Goal: Task Accomplishment & Management: Manage account settings

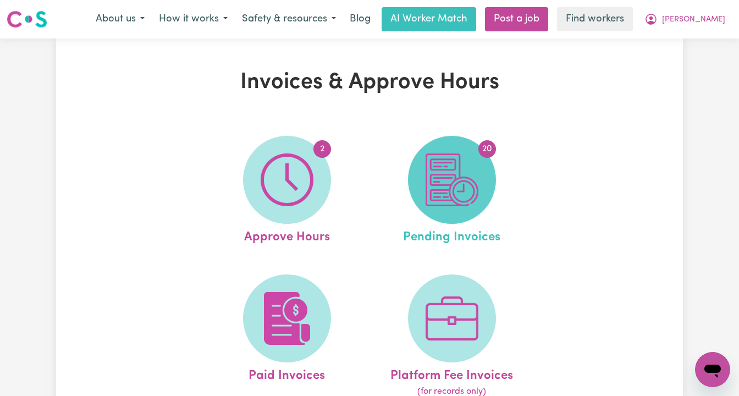
click at [472, 187] on img at bounding box center [451, 179] width 53 height 53
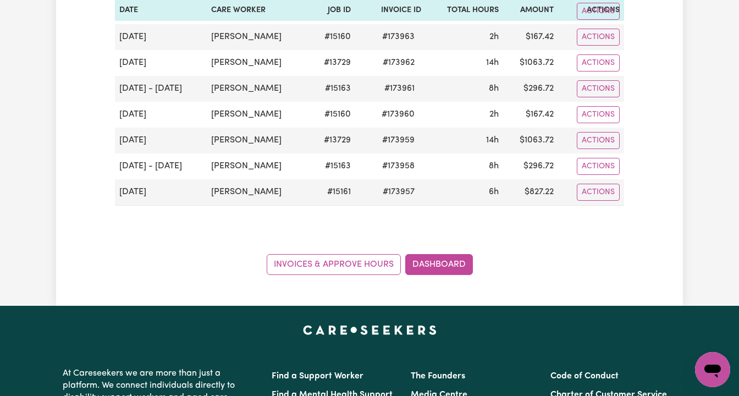
scroll to position [567, 0]
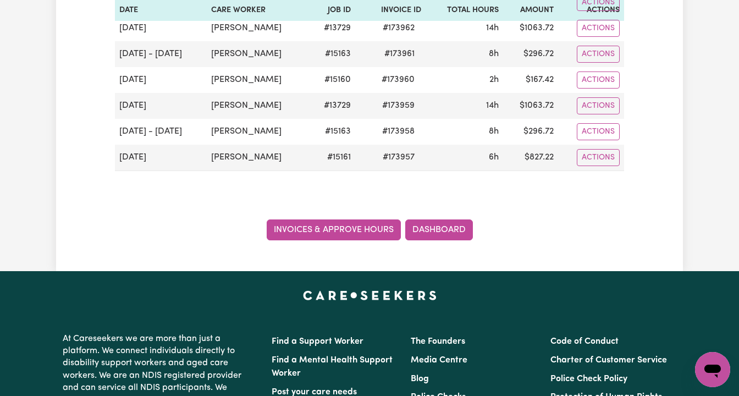
click at [369, 229] on link "Invoices & Approve Hours" at bounding box center [334, 229] width 134 height 21
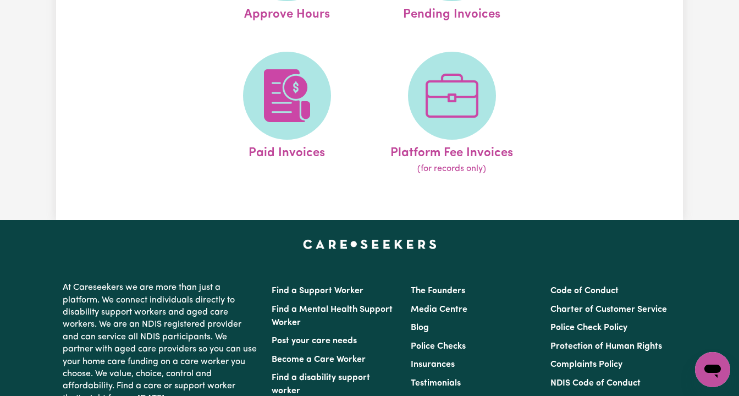
scroll to position [128, 0]
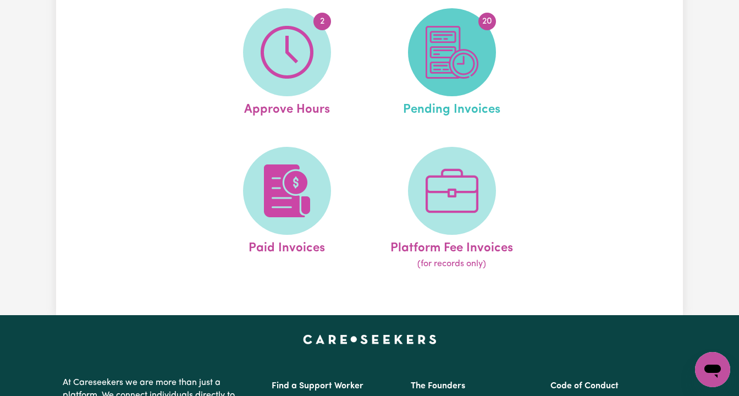
click at [449, 74] on img at bounding box center [451, 52] width 53 height 53
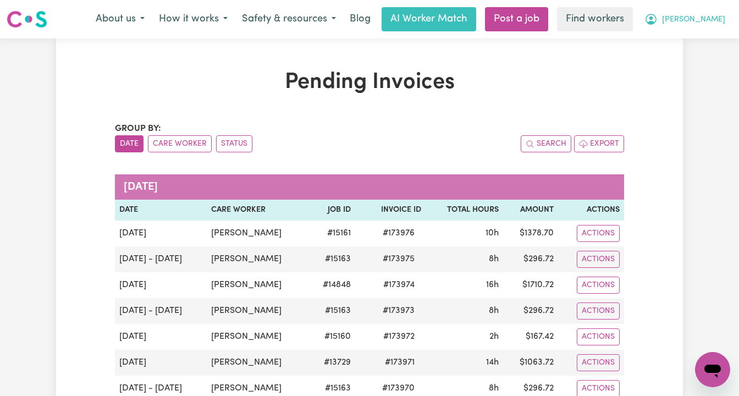
click at [703, 18] on span "[PERSON_NAME]" at bounding box center [693, 20] width 63 height 12
click at [684, 70] on link "Logout" at bounding box center [688, 63] width 87 height 21
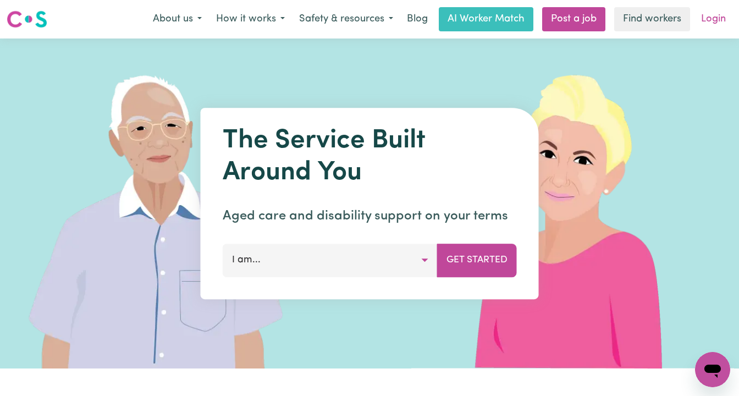
click at [709, 17] on link "Login" at bounding box center [713, 19] width 38 height 24
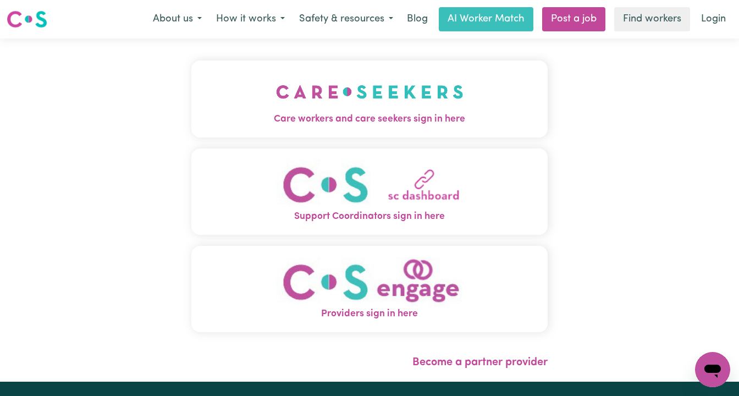
click at [330, 93] on img "Care workers and care seekers sign in here" at bounding box center [369, 91] width 187 height 41
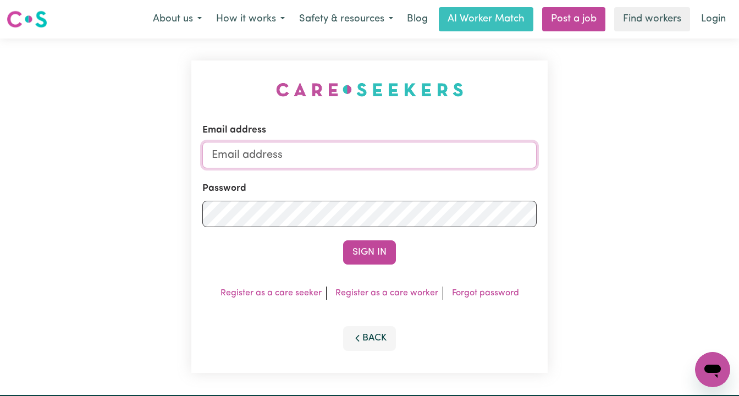
click at [398, 156] on input "Email address" at bounding box center [369, 155] width 334 height 26
type input "[EMAIL_ADDRESS][DOMAIN_NAME]"
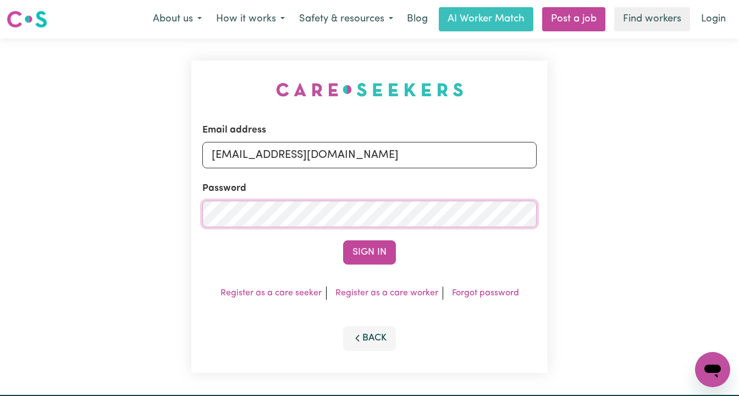
click at [343, 240] on button "Sign In" at bounding box center [369, 252] width 53 height 24
